Goal: Task Accomplishment & Management: Manage account settings

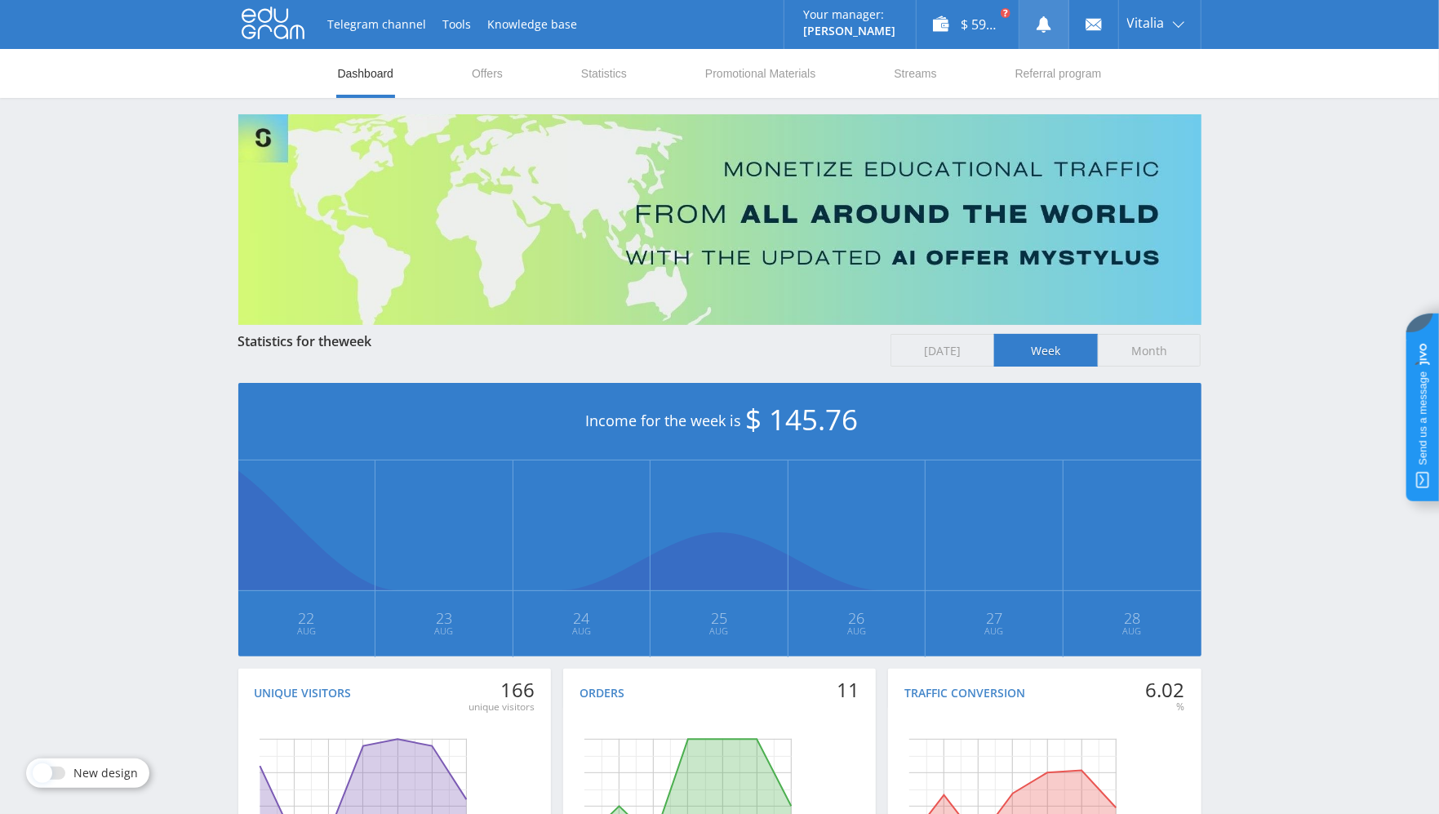
click at [1033, 17] on link at bounding box center [1044, 24] width 49 height 49
click at [1148, 118] on link "Exit" at bounding box center [1160, 123] width 82 height 29
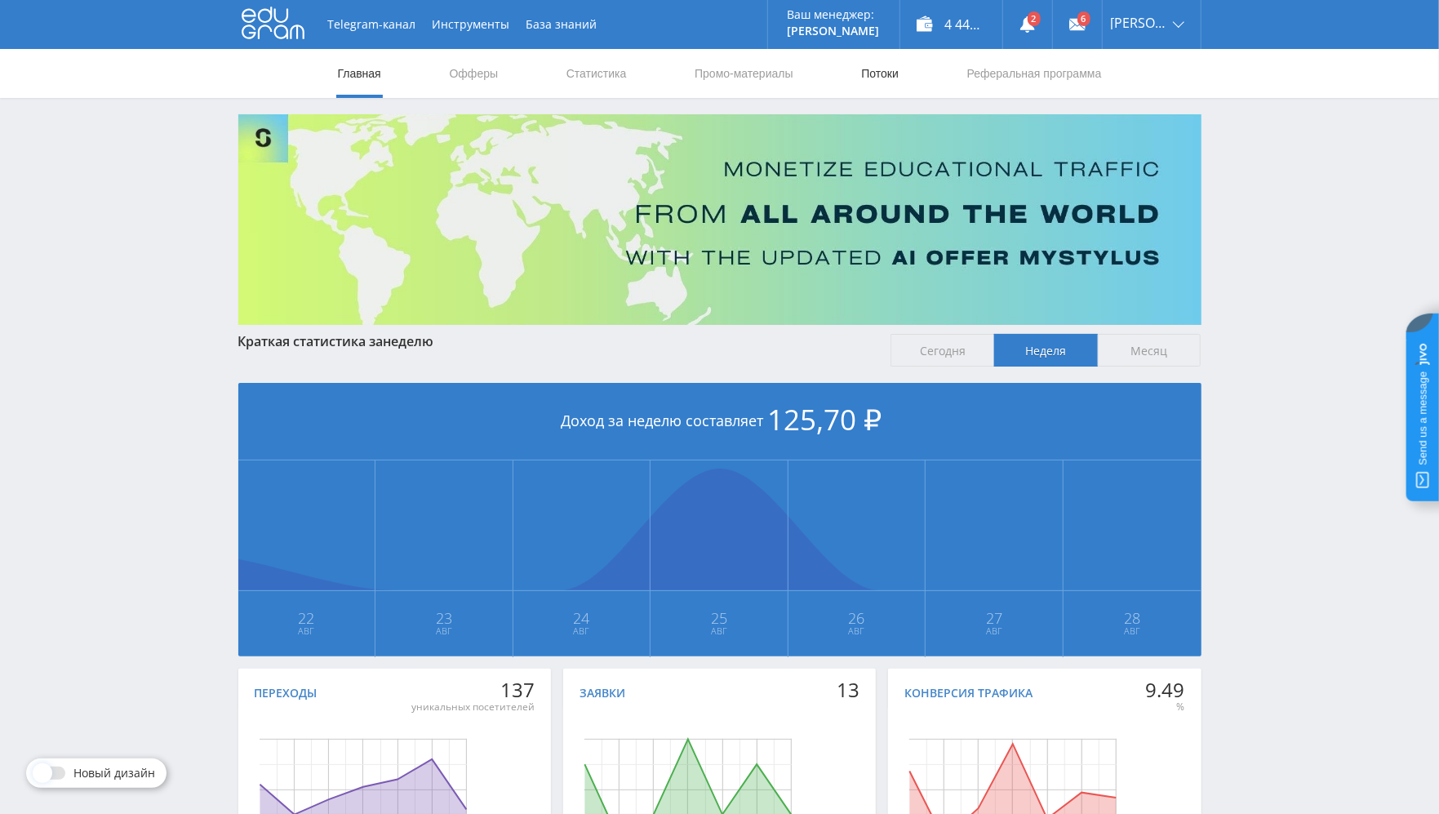
click at [875, 66] on link "Потоки" at bounding box center [880, 73] width 41 height 49
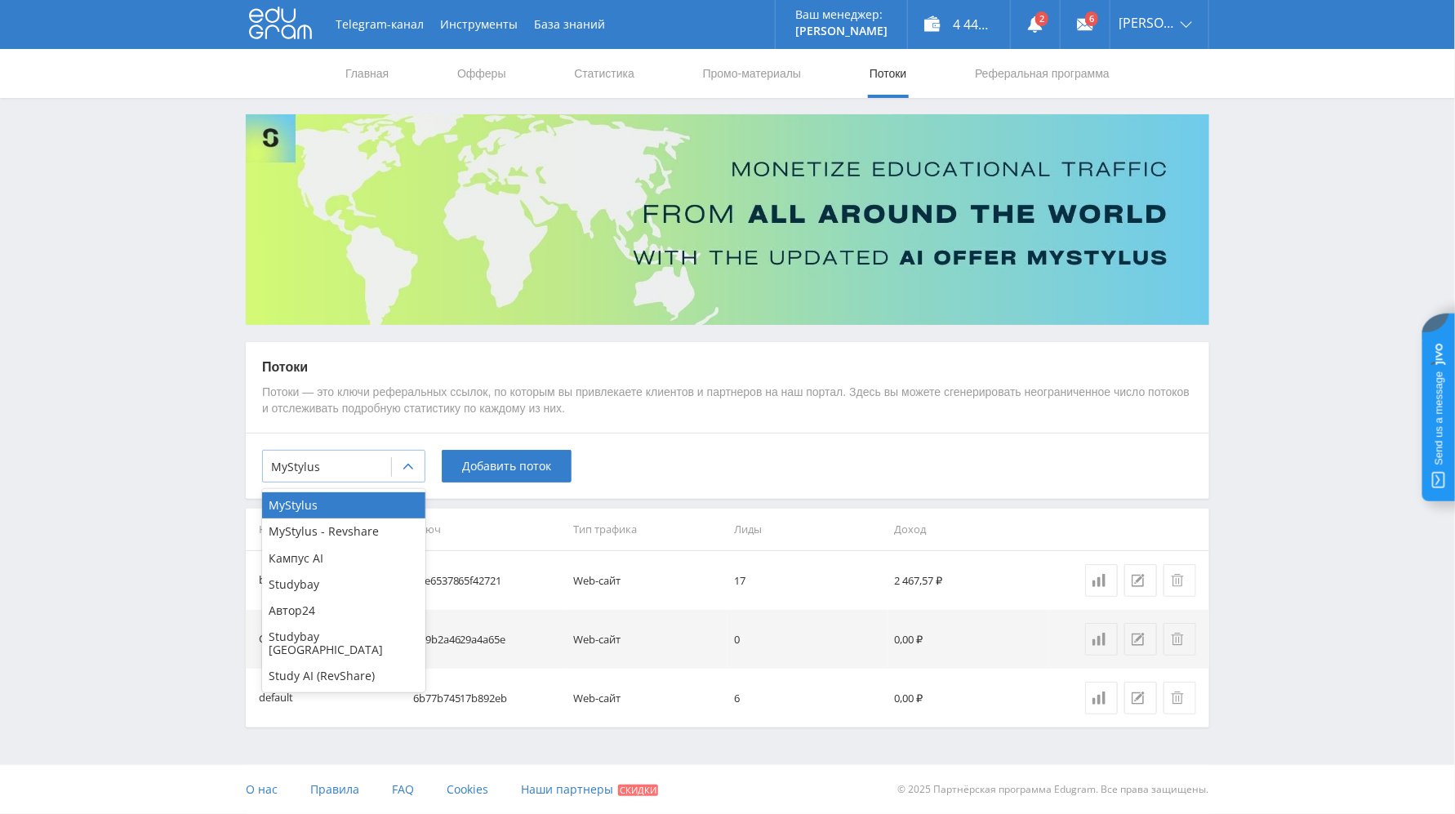
click at [371, 472] on div at bounding box center [327, 467] width 112 height 16
click at [341, 607] on div "Автор24" at bounding box center [343, 611] width 163 height 26
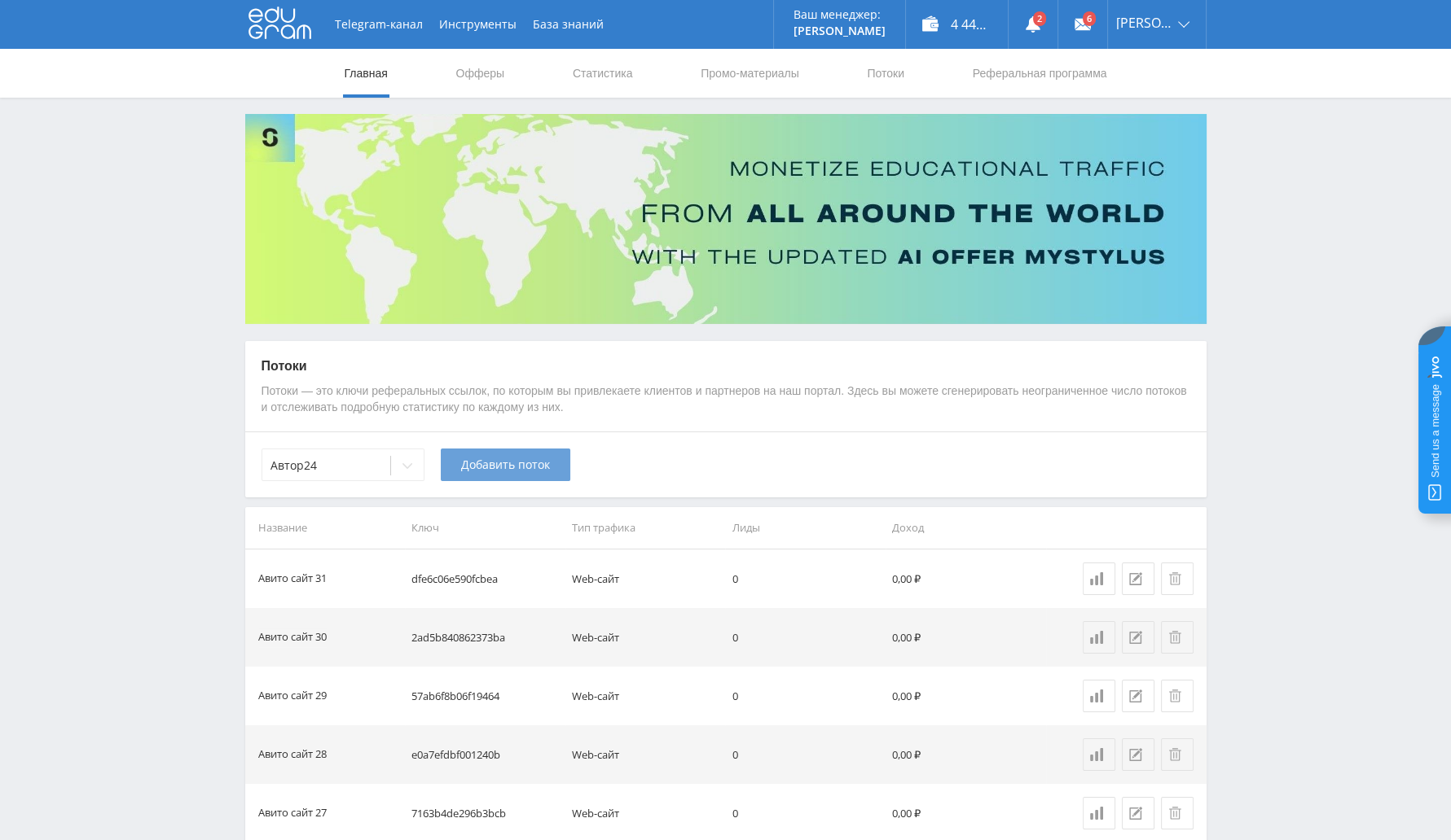
click at [485, 461] on span "Добавить поток" at bounding box center [505, 465] width 89 height 13
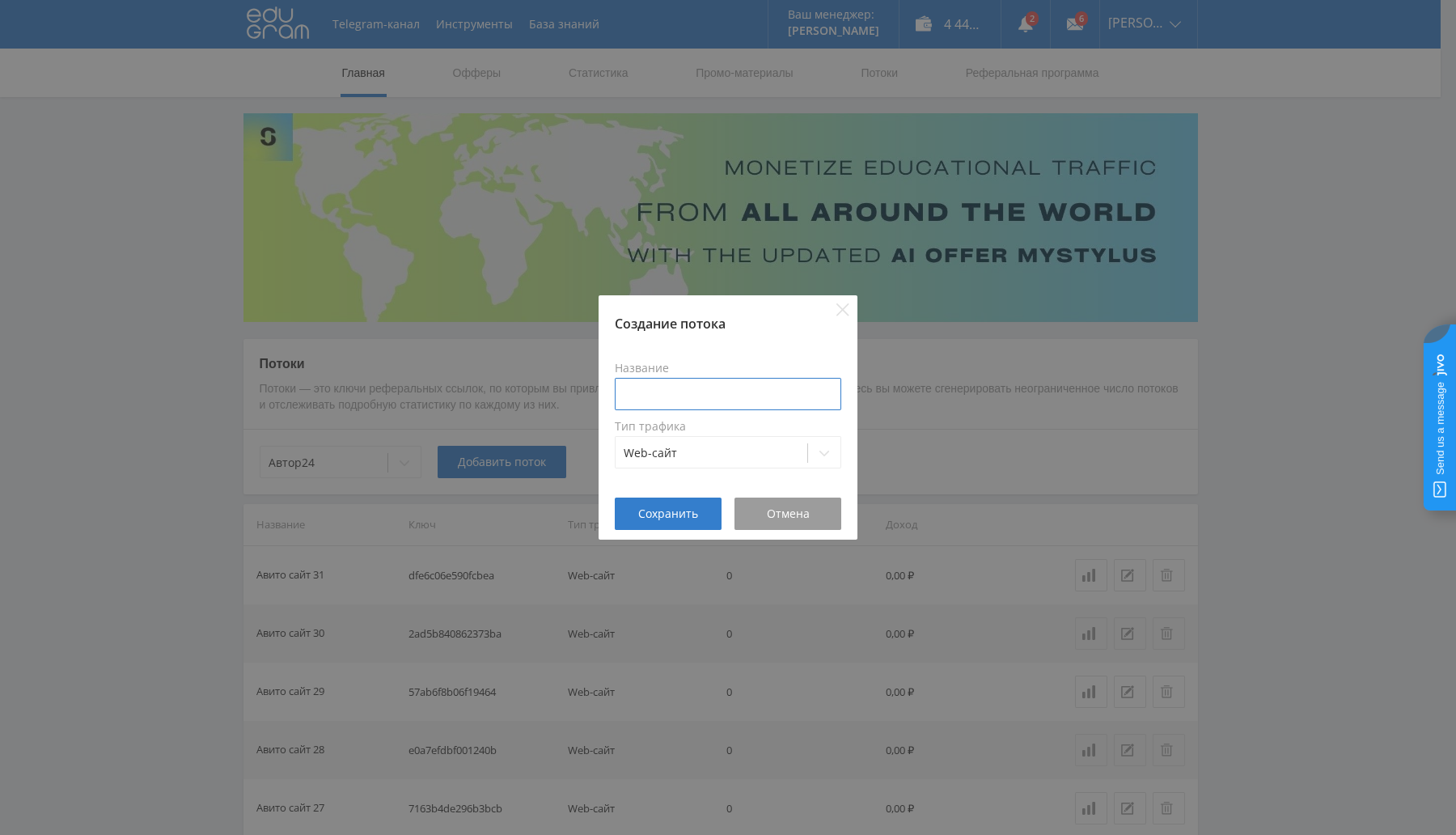
click at [689, 390] on input at bounding box center [728, 394] width 227 height 33
type input "Авито сайт 32"
click at [671, 509] on span "Сохранить" at bounding box center [668, 514] width 59 height 13
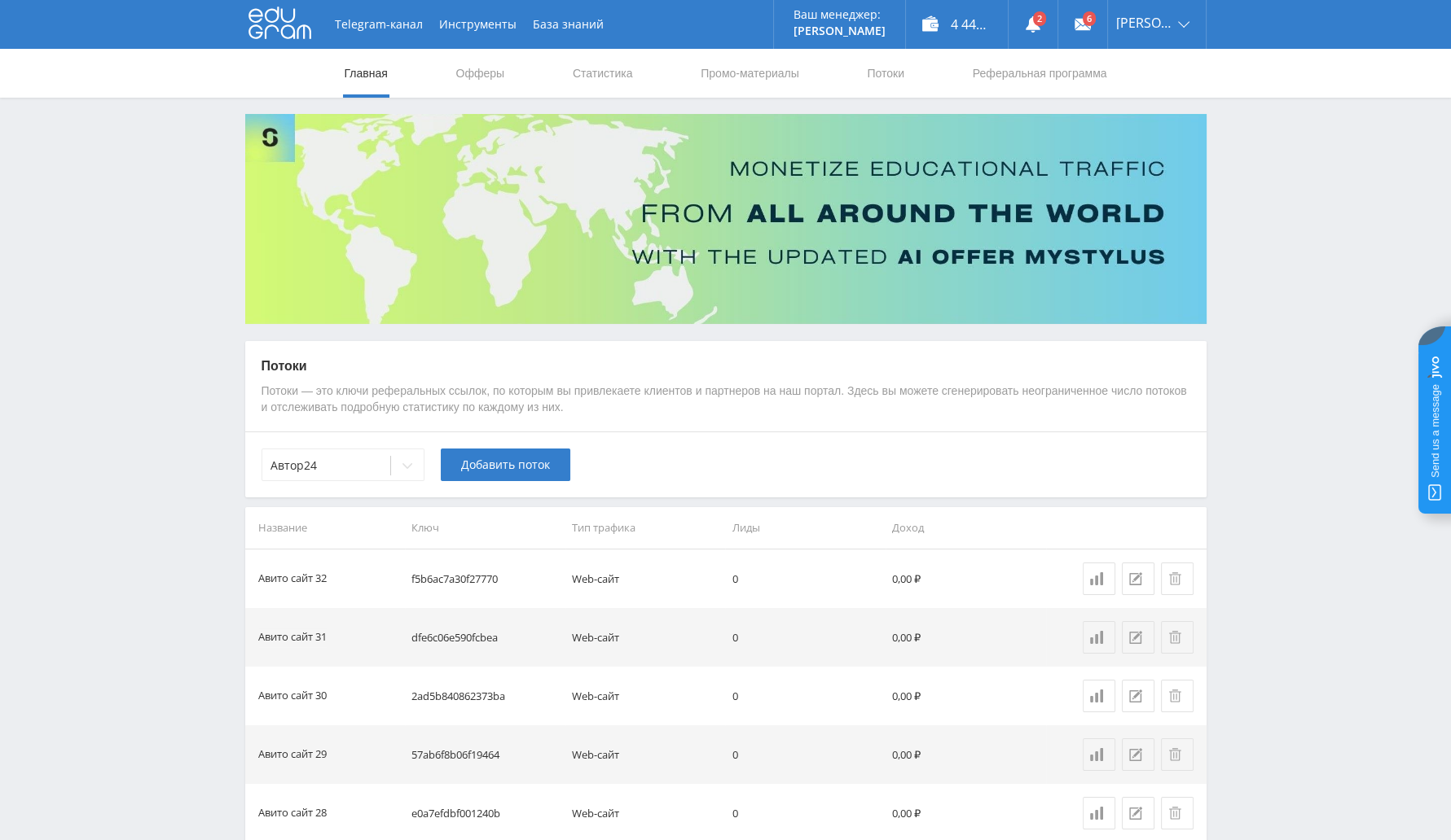
click at [468, 584] on td "f5b6ac7a30f27770" at bounding box center [485, 579] width 161 height 59
copy td "f5b6ac7a30f27770"
click at [508, 459] on span "Добавить поток" at bounding box center [505, 465] width 89 height 13
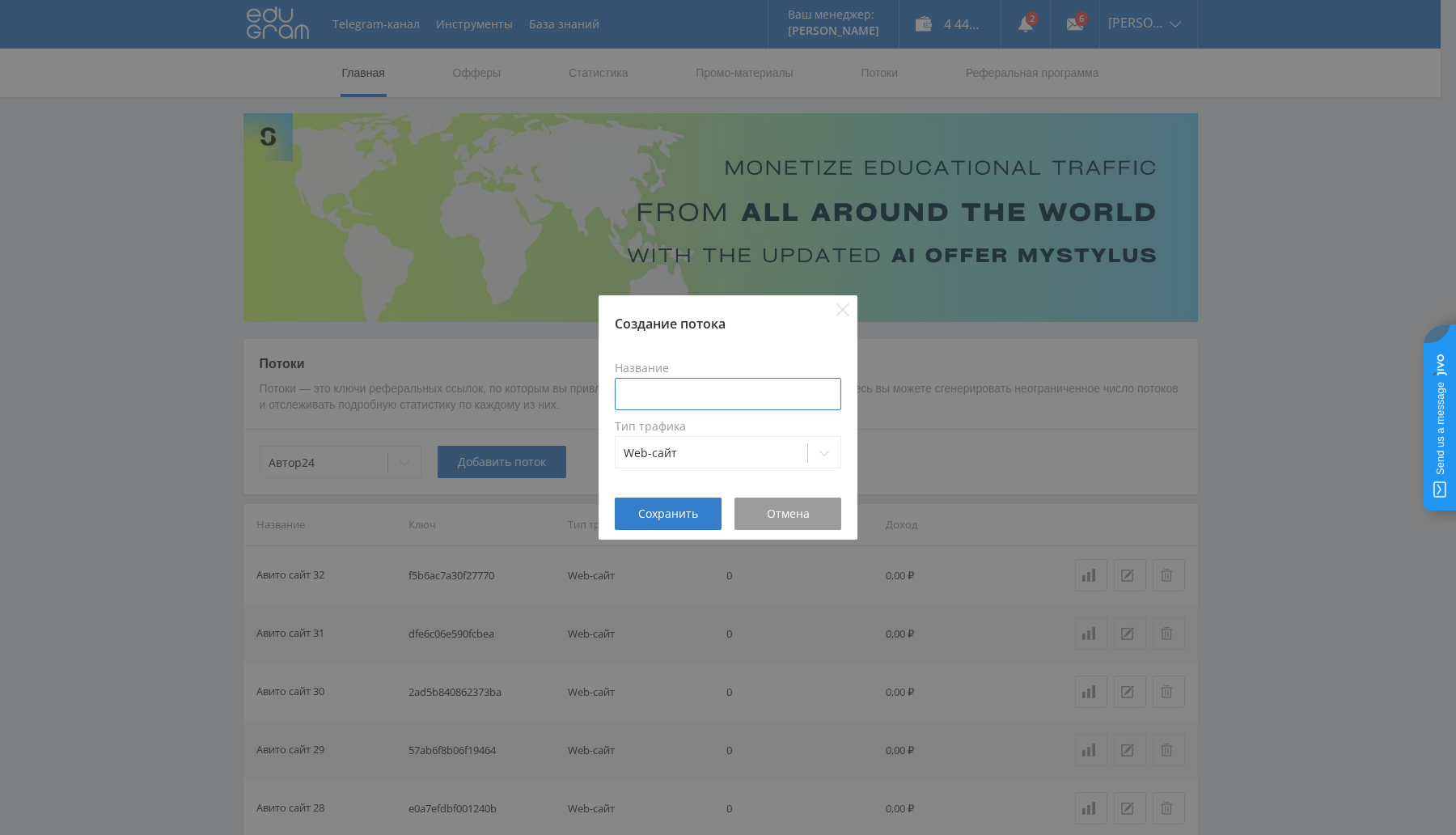
click at [682, 388] on input at bounding box center [728, 394] width 227 height 33
click at [659, 398] on input "Авито 33" at bounding box center [728, 394] width 227 height 33
type input "Авито сайт 33"
click at [663, 508] on span "Сохранить" at bounding box center [668, 514] width 59 height 13
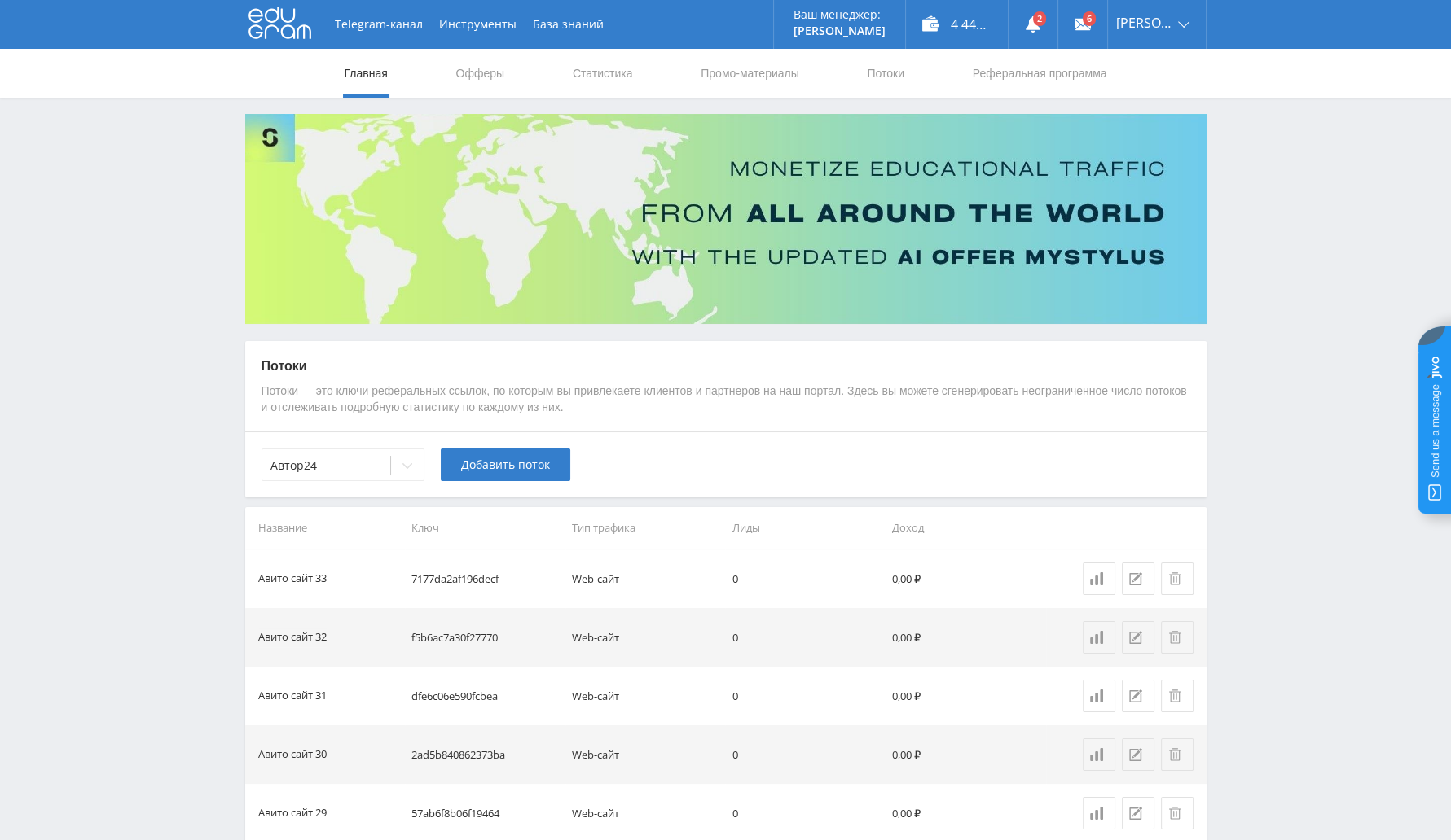
click at [456, 574] on td "7177da2af196decf" at bounding box center [485, 579] width 161 height 59
copy td "7177da2af196decf"
click at [1145, 124] on link "Выход" at bounding box center [1157, 123] width 98 height 29
